Goal: Task Accomplishment & Management: Manage account settings

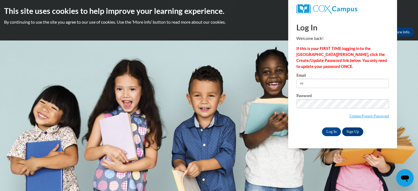
type input "e"
click at [330, 84] on input "Email" at bounding box center [342, 83] width 92 height 9
click at [348, 81] on input "Email" at bounding box center [342, 83] width 92 height 9
type input "e"
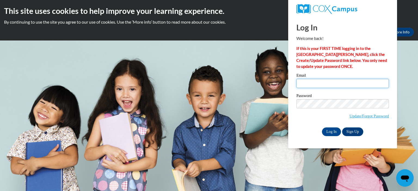
click at [354, 79] on input "Email" at bounding box center [342, 83] width 92 height 9
type input """
type input "2"
type input """
type input "2"
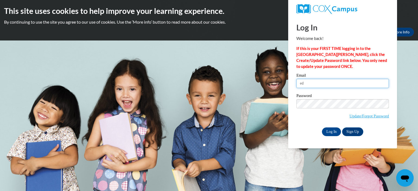
type input "e"
type input "%"
type input "#"
type input "!"
type input """
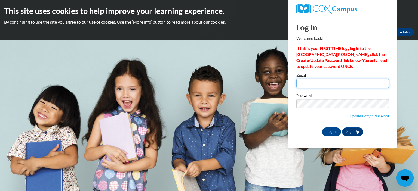
type input "["
type input "{"
type input "ñ"
